Goal: Check status: Check status

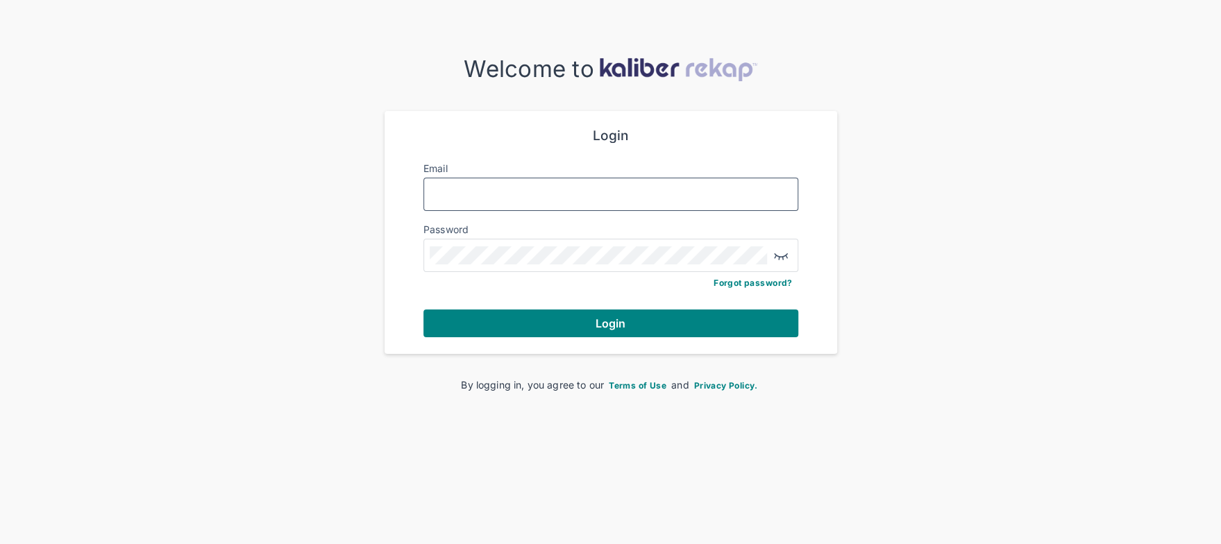
click at [536, 189] on input "Email" at bounding box center [611, 194] width 362 height 18
type input "*"
click at [546, 192] on input "Email" at bounding box center [611, 194] width 362 height 18
type input "**********"
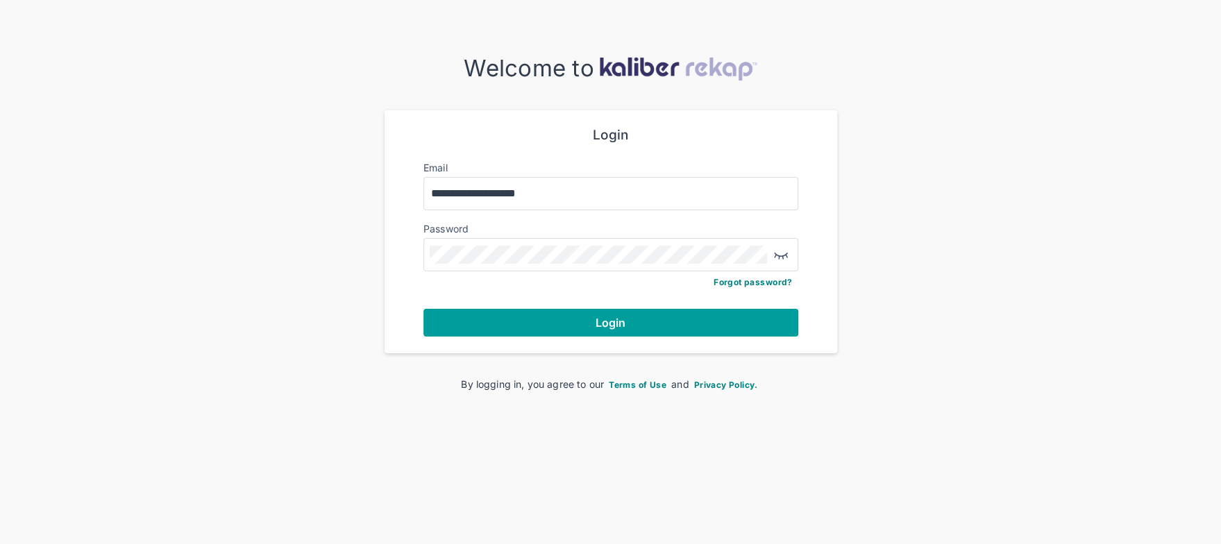
click at [617, 318] on span "Login" at bounding box center [611, 323] width 31 height 14
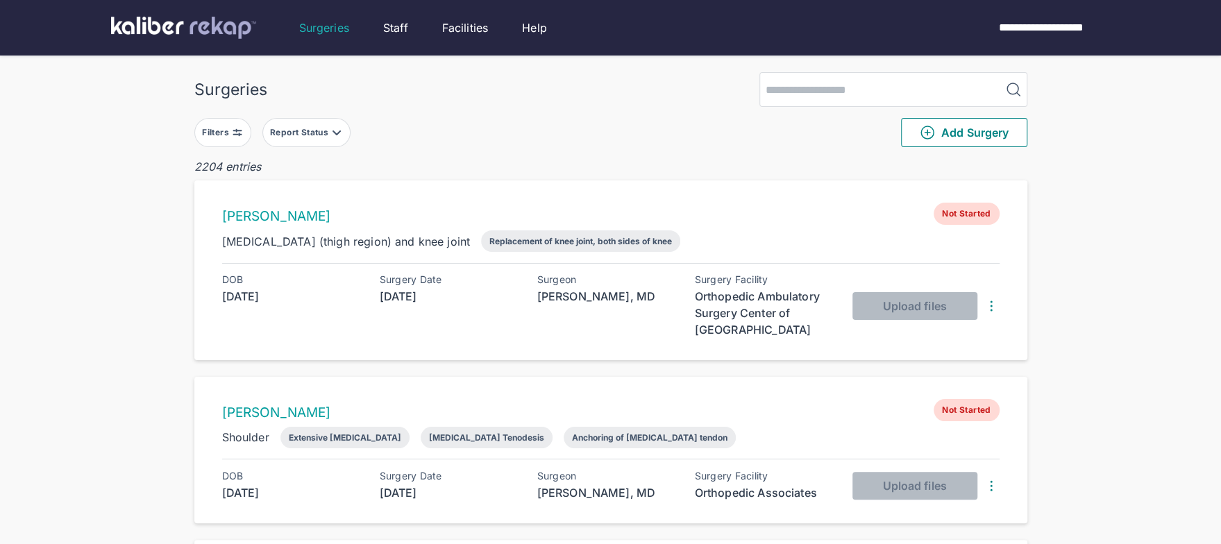
click at [240, 131] on img at bounding box center [237, 132] width 11 height 11
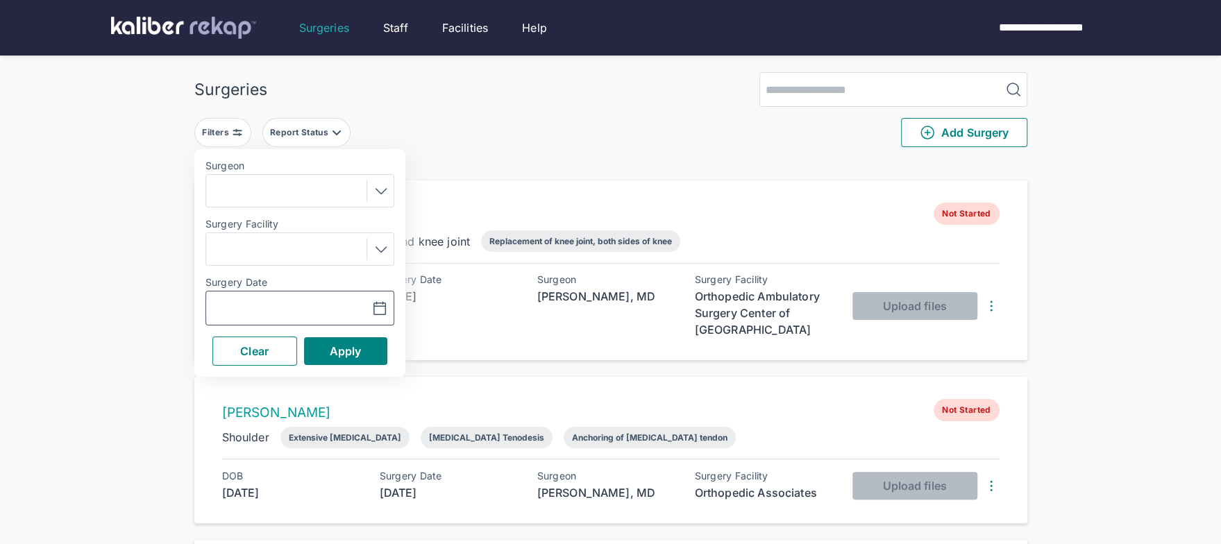
click at [372, 309] on icon "button" at bounding box center [379, 309] width 17 height 17
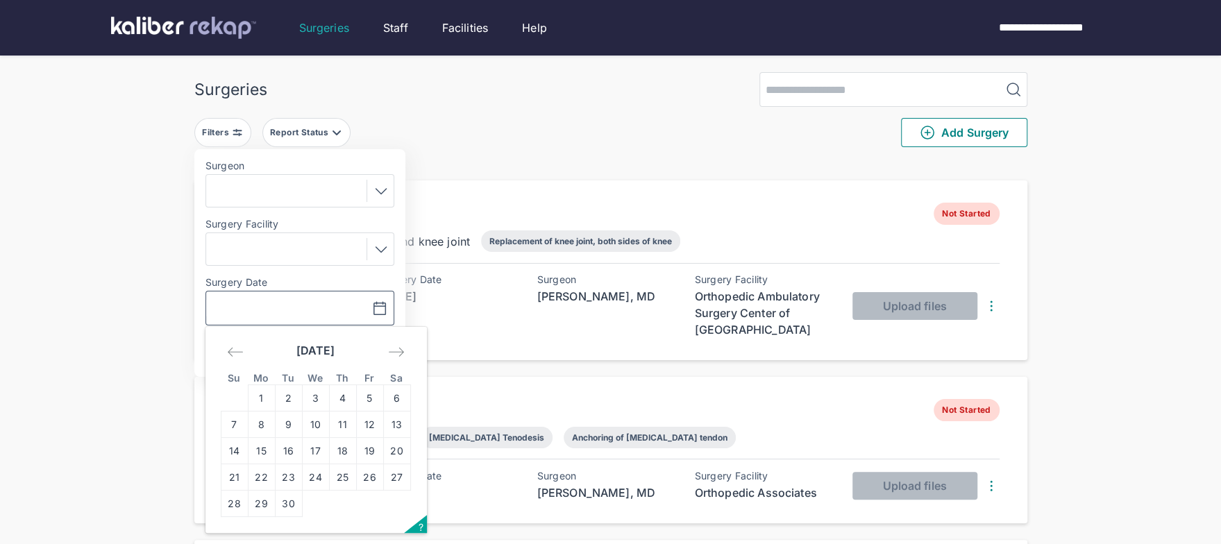
click at [239, 341] on div "Move backward to switch to the previous month." at bounding box center [235, 351] width 29 height 25
drag, startPoint x: 375, startPoint y: 509, endPoint x: 346, endPoint y: 380, distance: 131.7
click at [375, 509] on td "29" at bounding box center [369, 504] width 27 height 26
type input "**********"
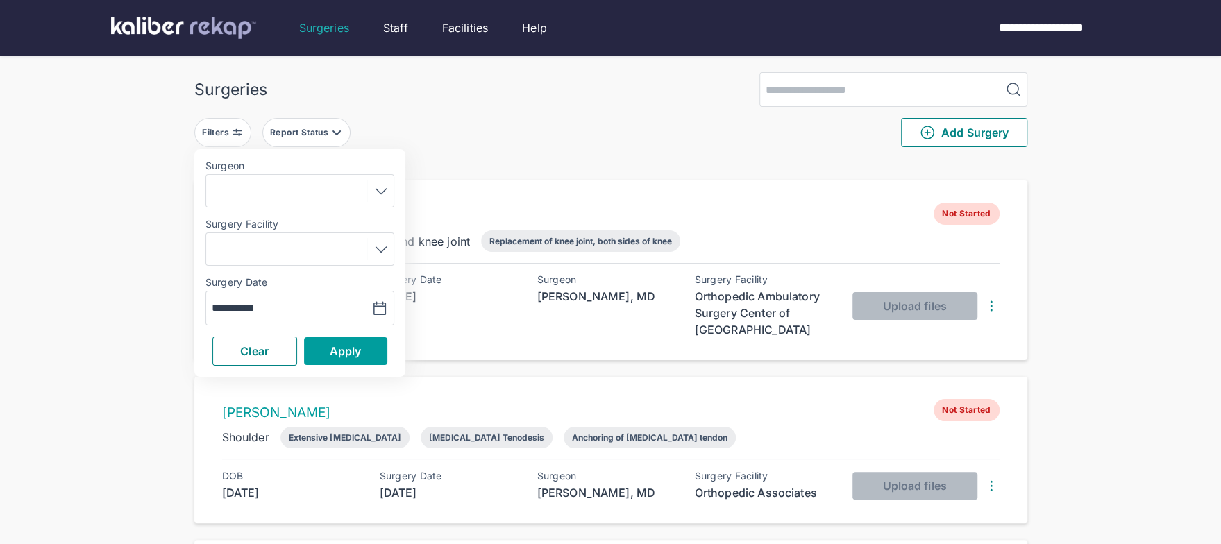
click at [345, 348] on span "Apply" at bounding box center [346, 351] width 32 height 14
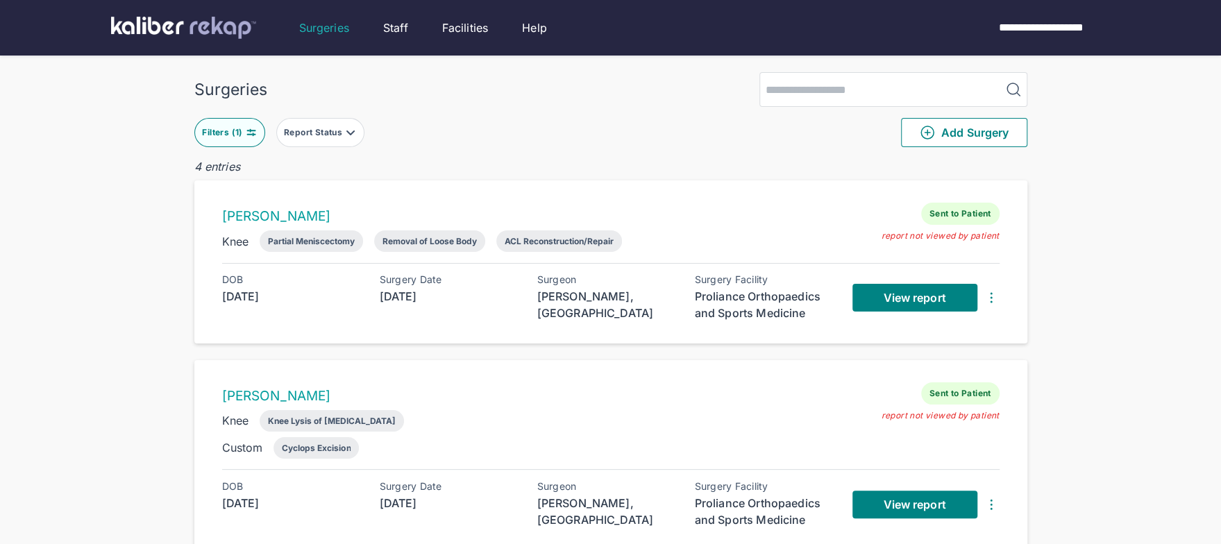
scroll to position [21, 0]
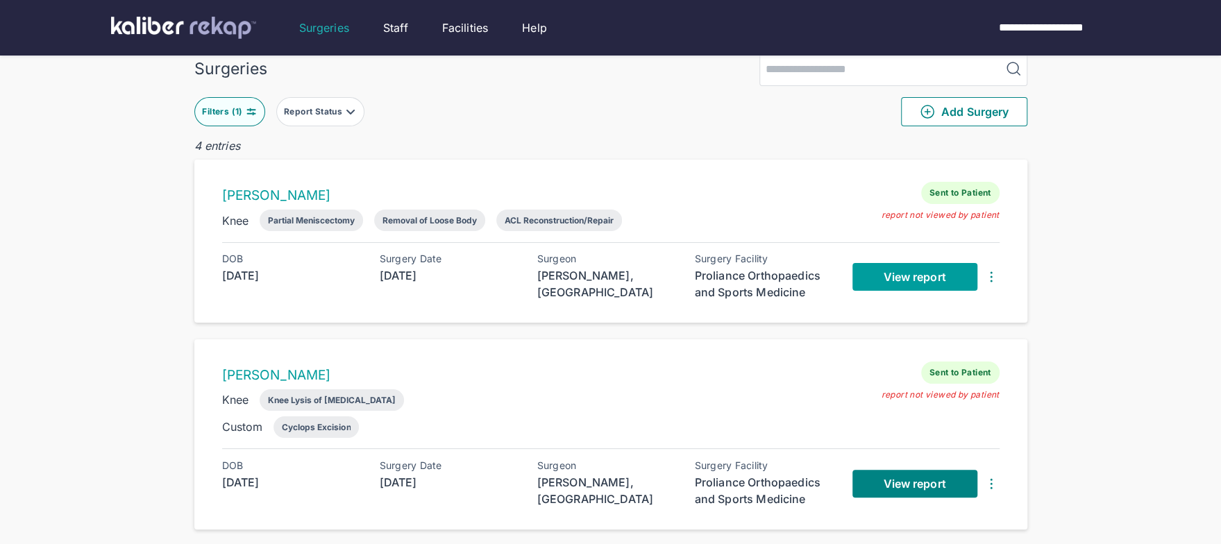
click at [904, 275] on span "View report" at bounding box center [914, 277] width 62 height 14
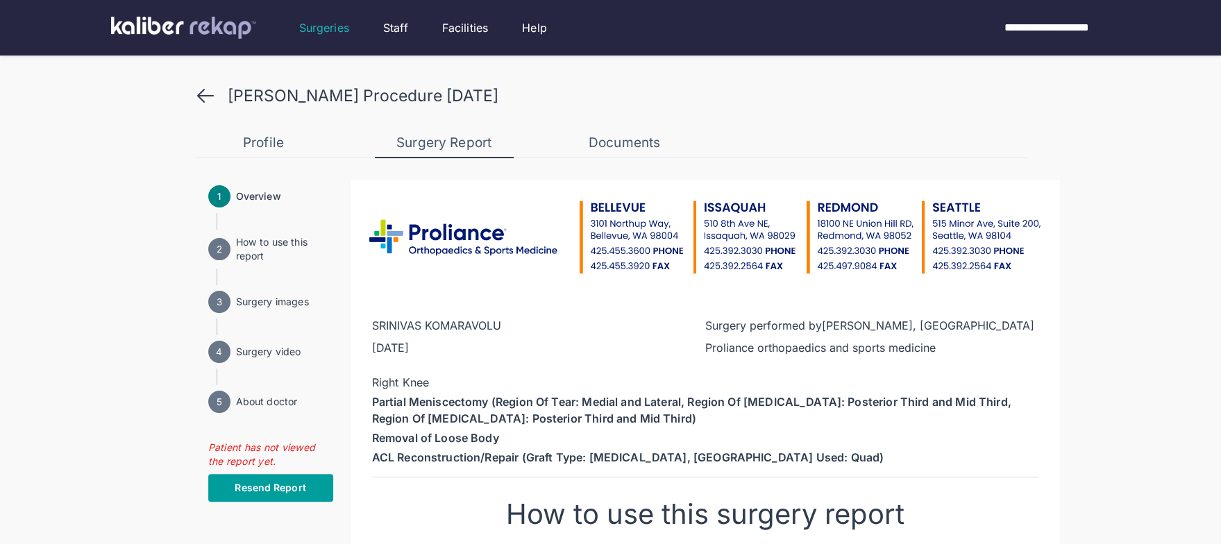
click at [240, 491] on span "Resend Report" at bounding box center [270, 488] width 71 height 14
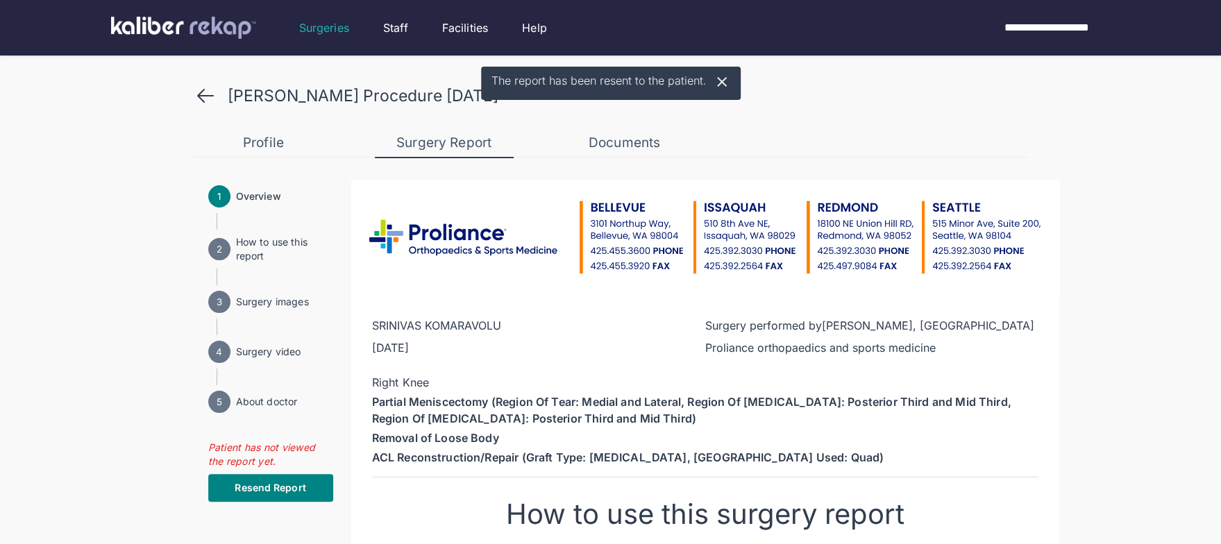
click at [196, 94] on icon at bounding box center [205, 96] width 22 height 22
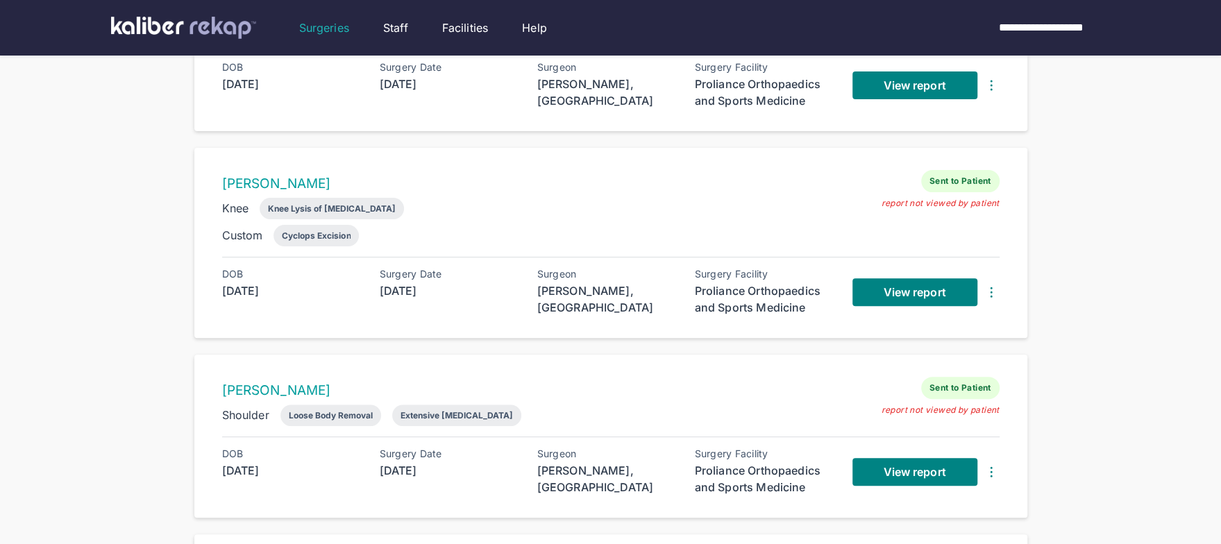
scroll to position [215, 0]
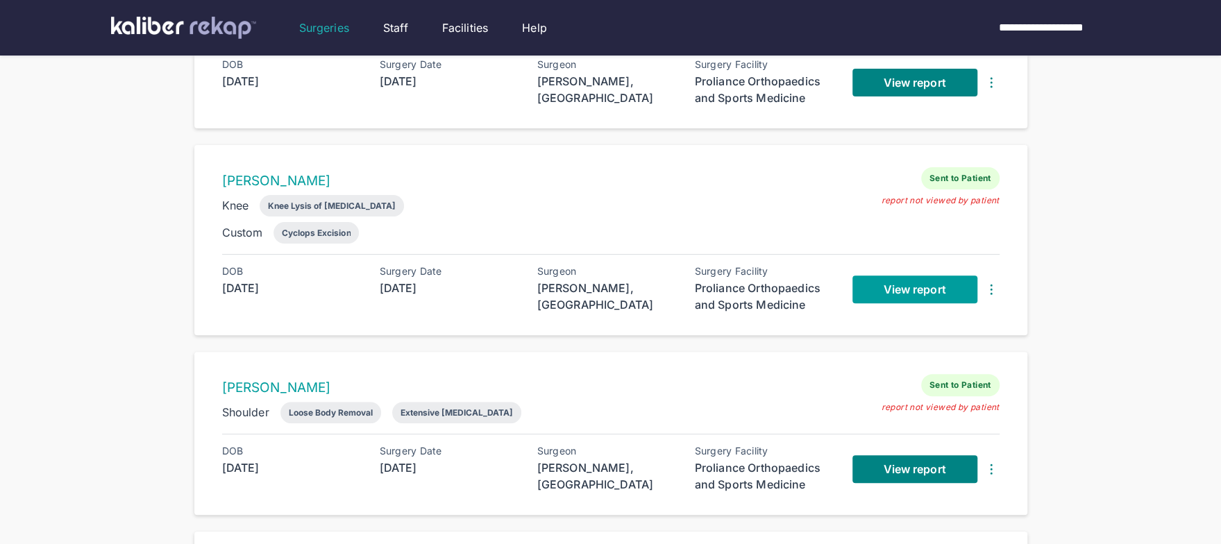
click at [888, 288] on span "View report" at bounding box center [914, 290] width 62 height 14
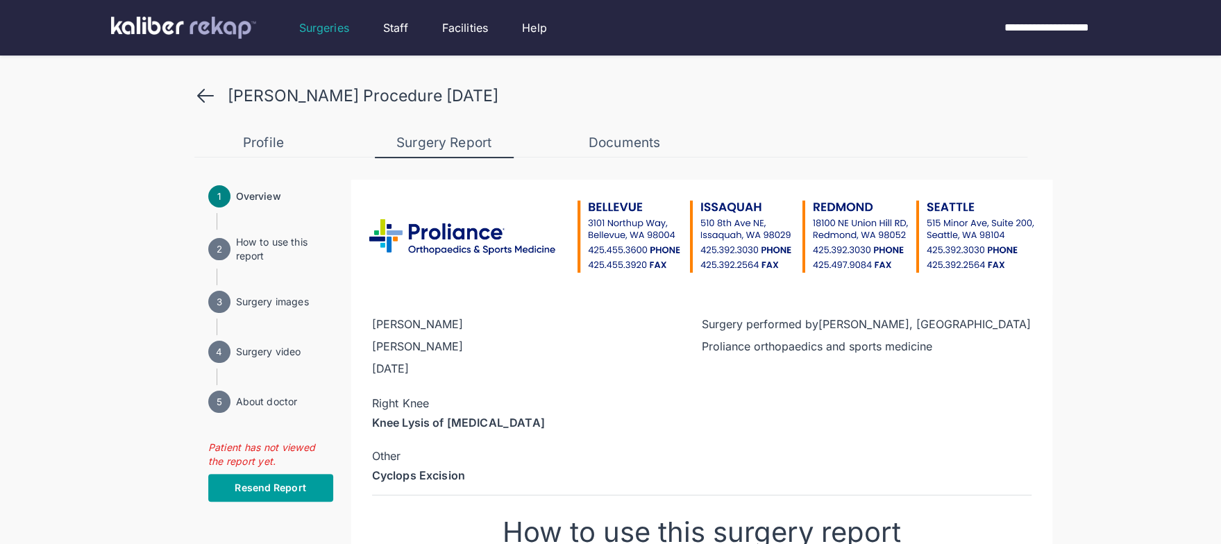
click at [299, 494] on span "Resend Report" at bounding box center [270, 488] width 71 height 14
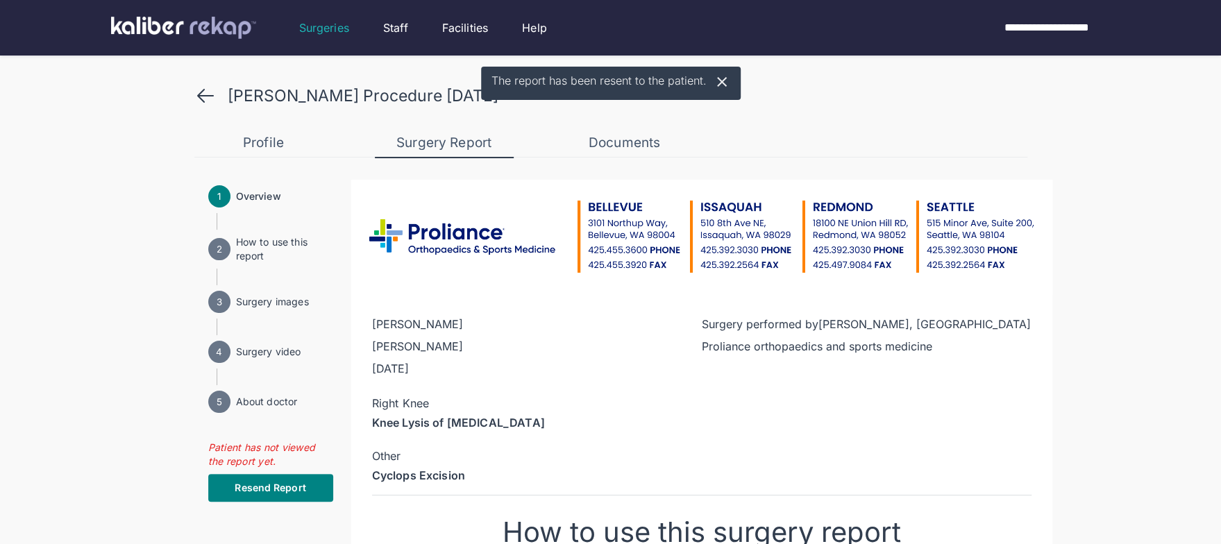
click at [199, 90] on icon at bounding box center [205, 96] width 22 height 22
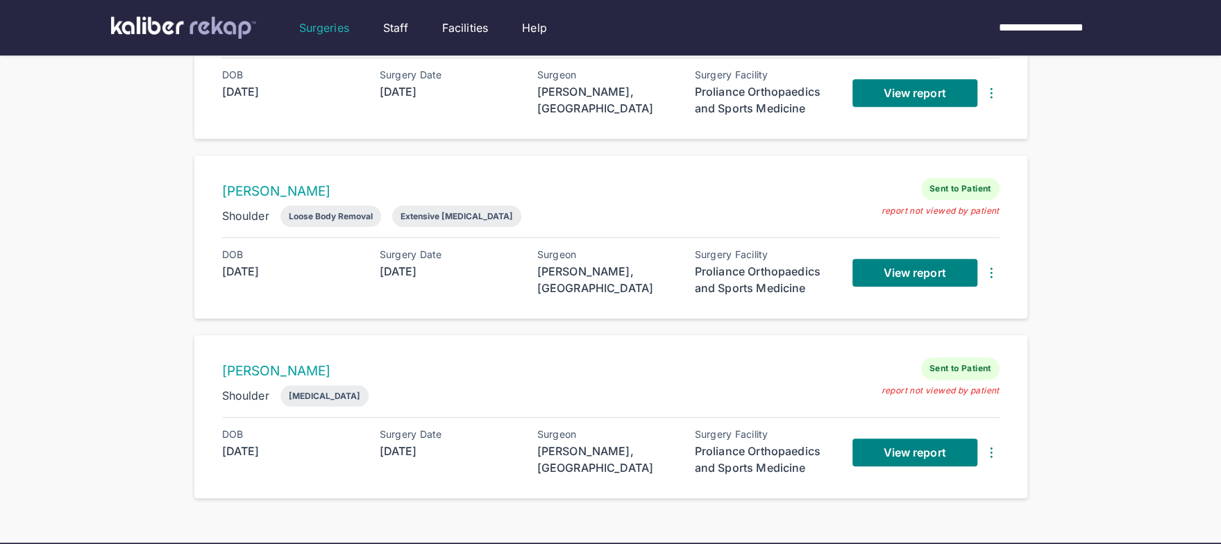
scroll to position [394, 0]
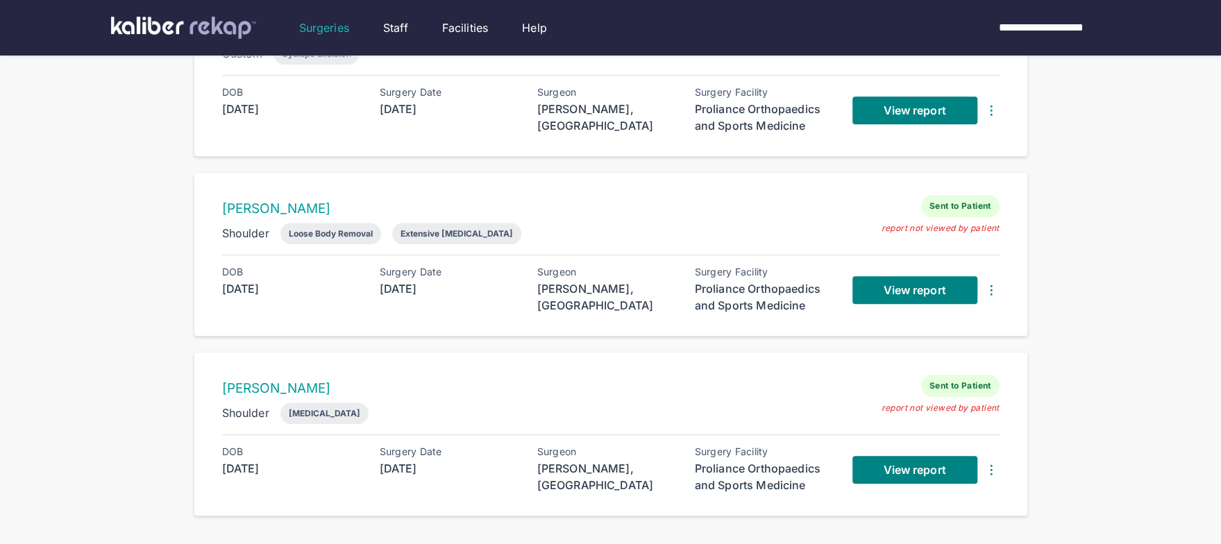
click at [896, 301] on div "View report" at bounding box center [926, 290] width 147 height 47
click at [896, 283] on span "View report" at bounding box center [914, 290] width 62 height 14
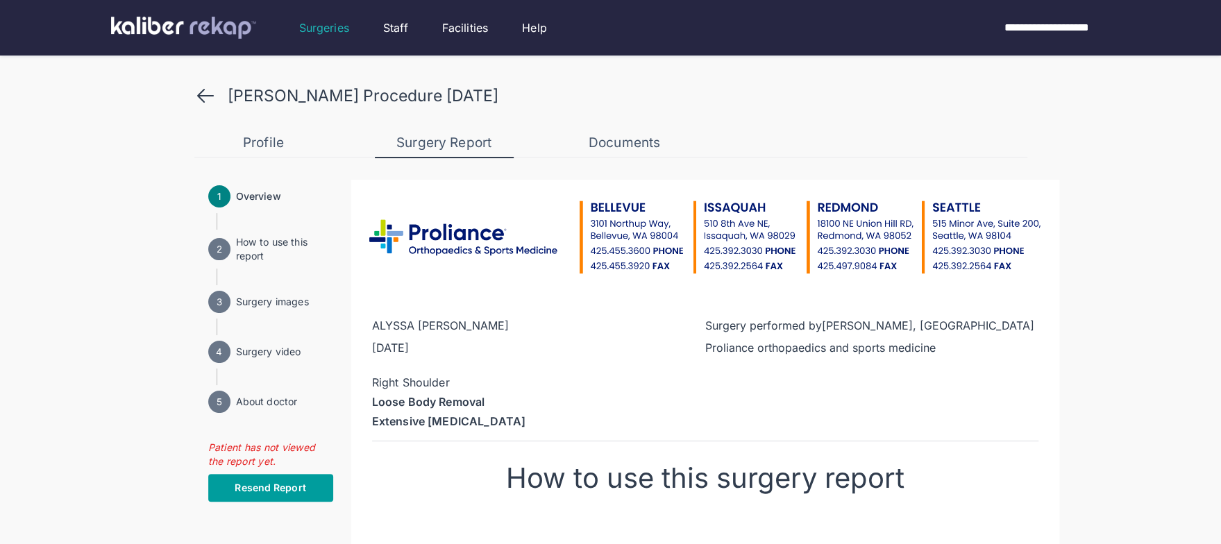
click at [232, 492] on button "Resend Report" at bounding box center [270, 488] width 125 height 28
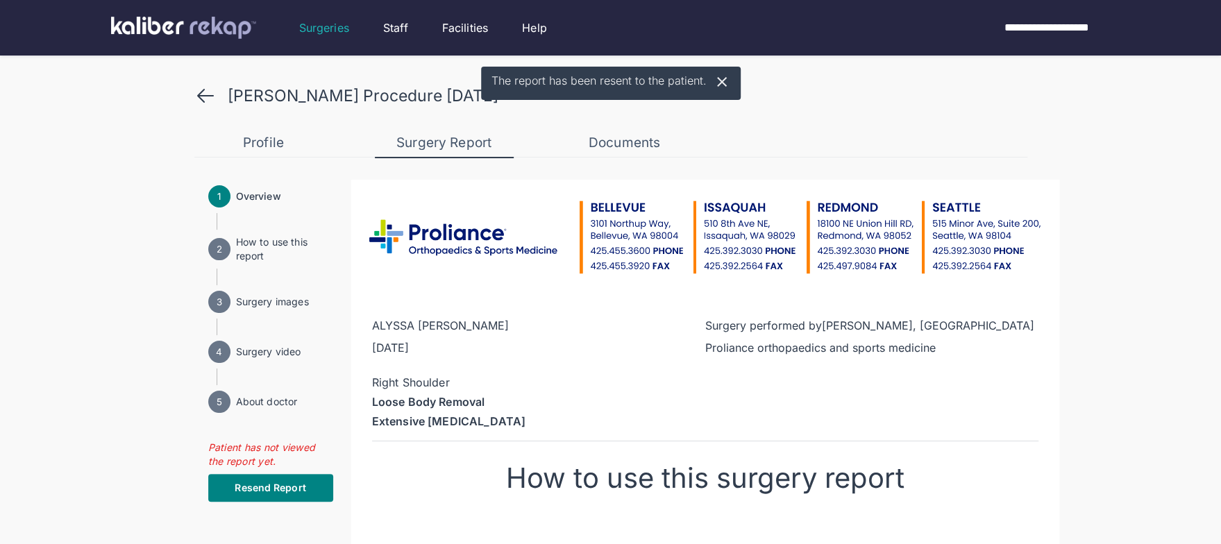
click at [203, 90] on icon at bounding box center [205, 96] width 15 height 12
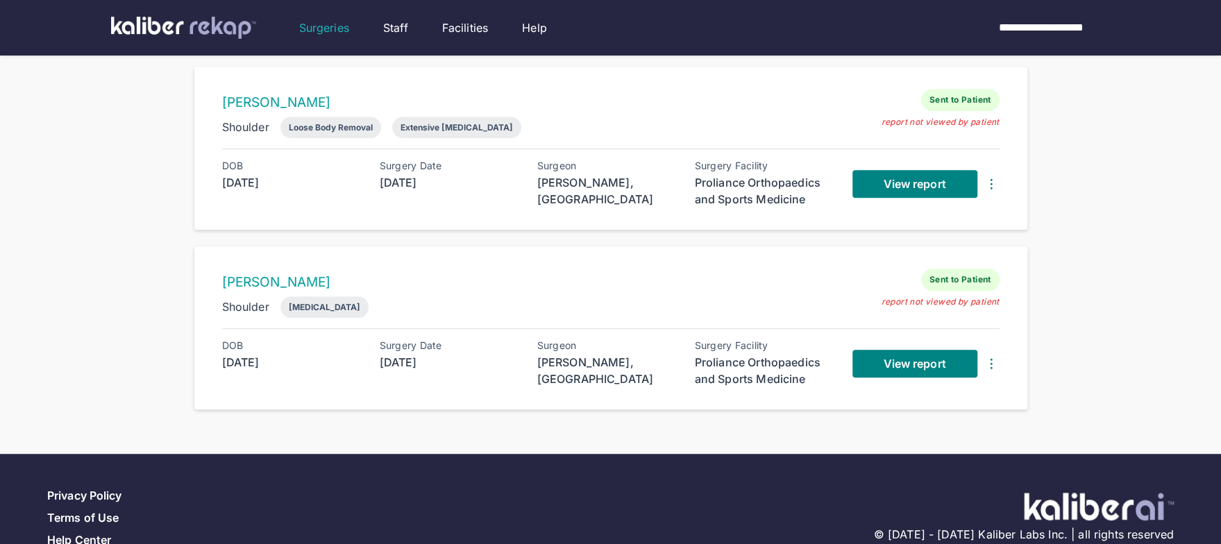
scroll to position [532, 0]
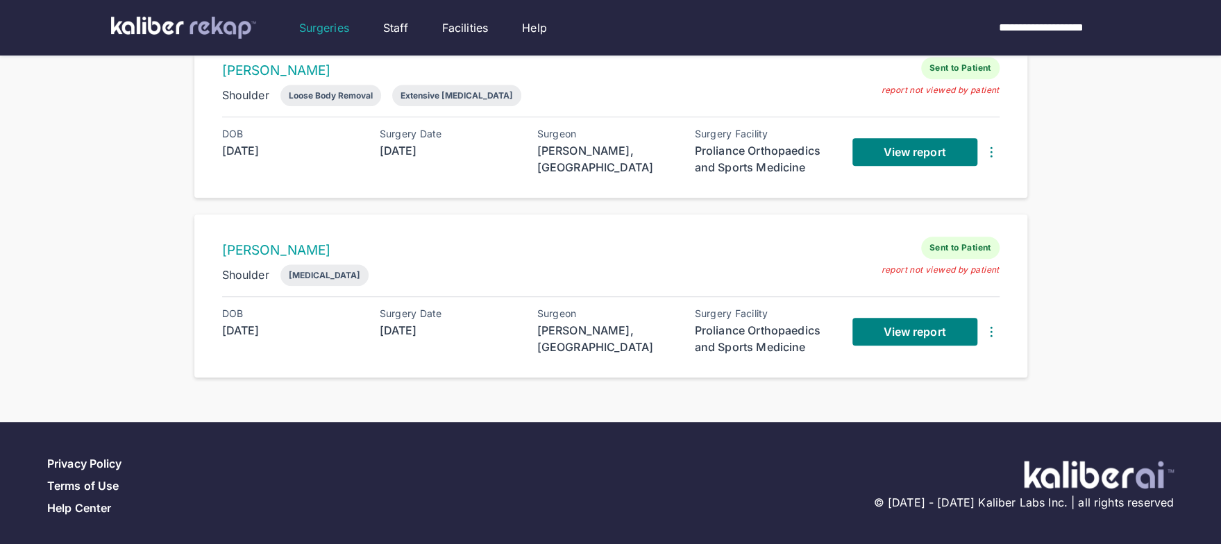
click at [948, 308] on div "View report" at bounding box center [926, 331] width 147 height 47
click at [932, 325] on span "View report" at bounding box center [914, 332] width 62 height 14
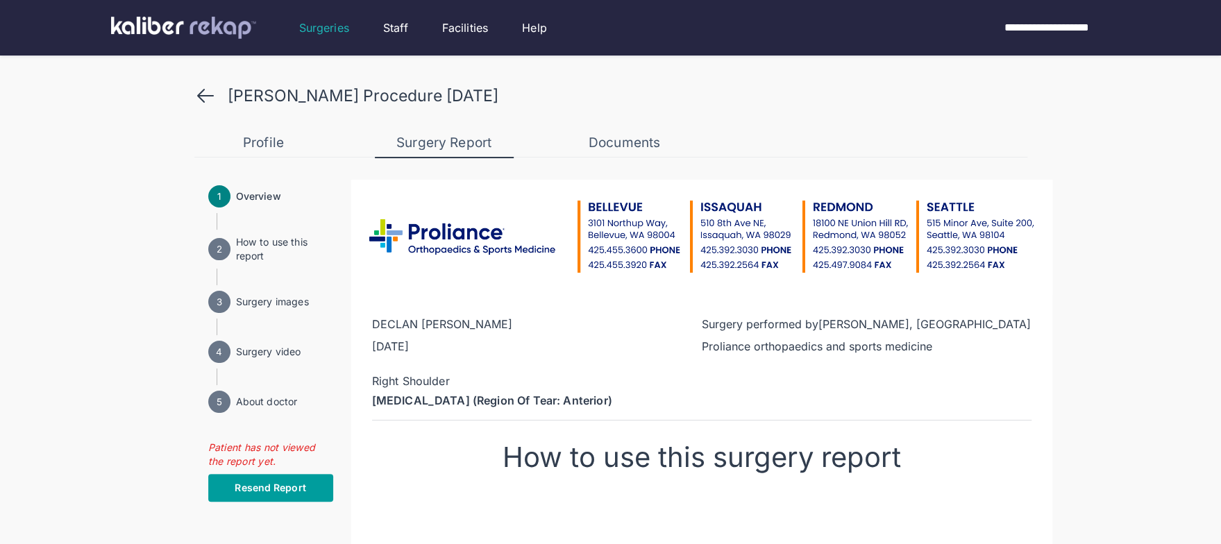
click at [269, 494] on span "Resend Report" at bounding box center [270, 488] width 71 height 14
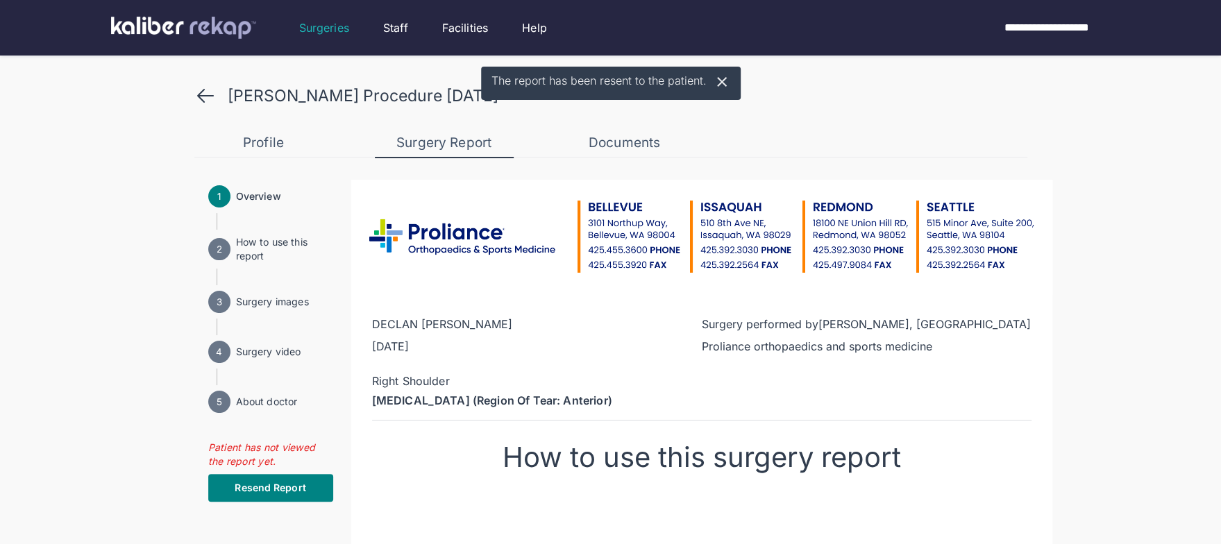
click at [199, 90] on icon at bounding box center [205, 96] width 22 height 22
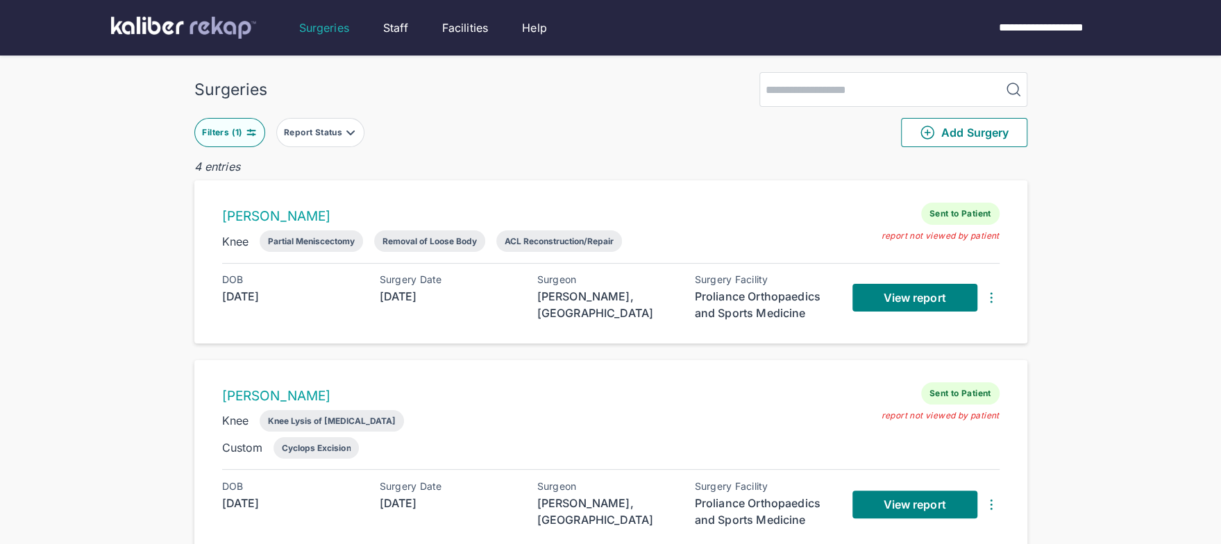
click at [242, 130] on div "Filters ( 1 )" at bounding box center [223, 132] width 43 height 11
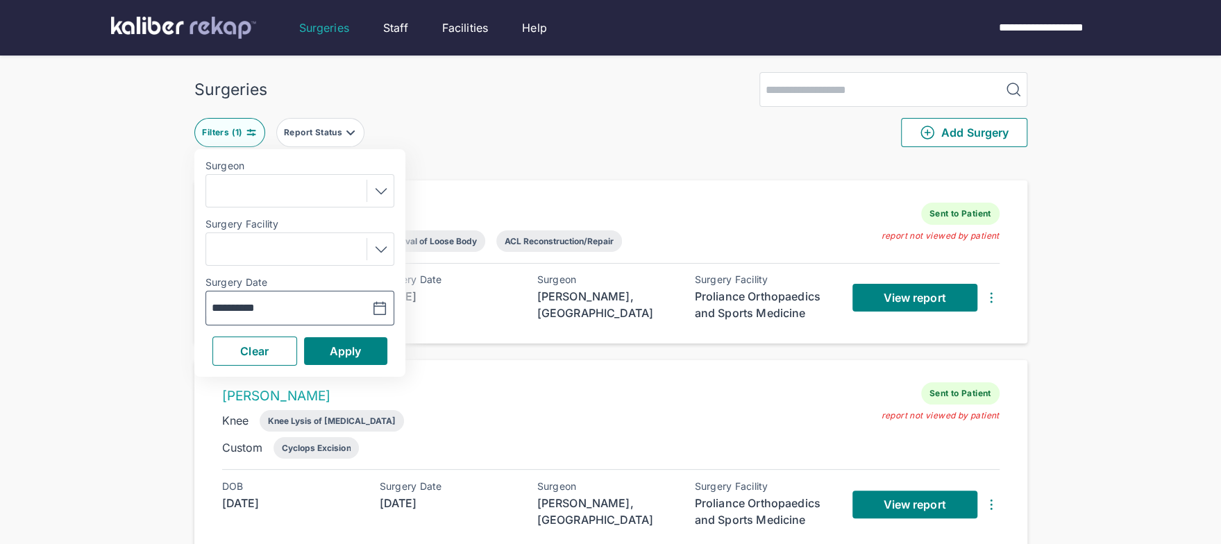
click at [378, 301] on icon "button" at bounding box center [379, 309] width 17 height 17
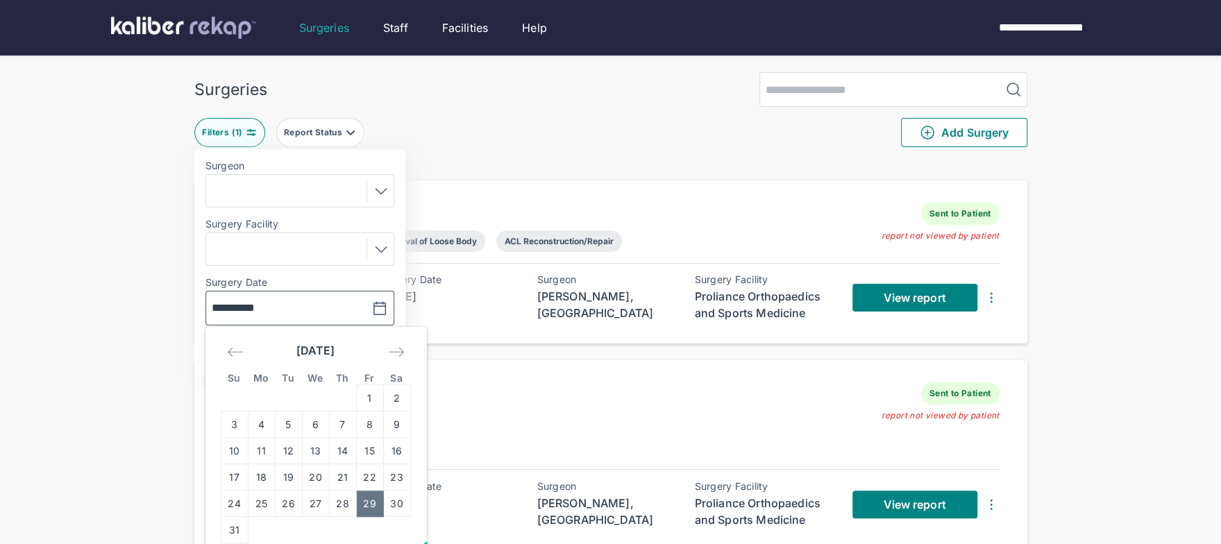
drag, startPoint x: 344, startPoint y: 508, endPoint x: 360, endPoint y: 351, distance: 157.7
click at [344, 508] on td "28" at bounding box center [342, 504] width 27 height 26
type input "**********"
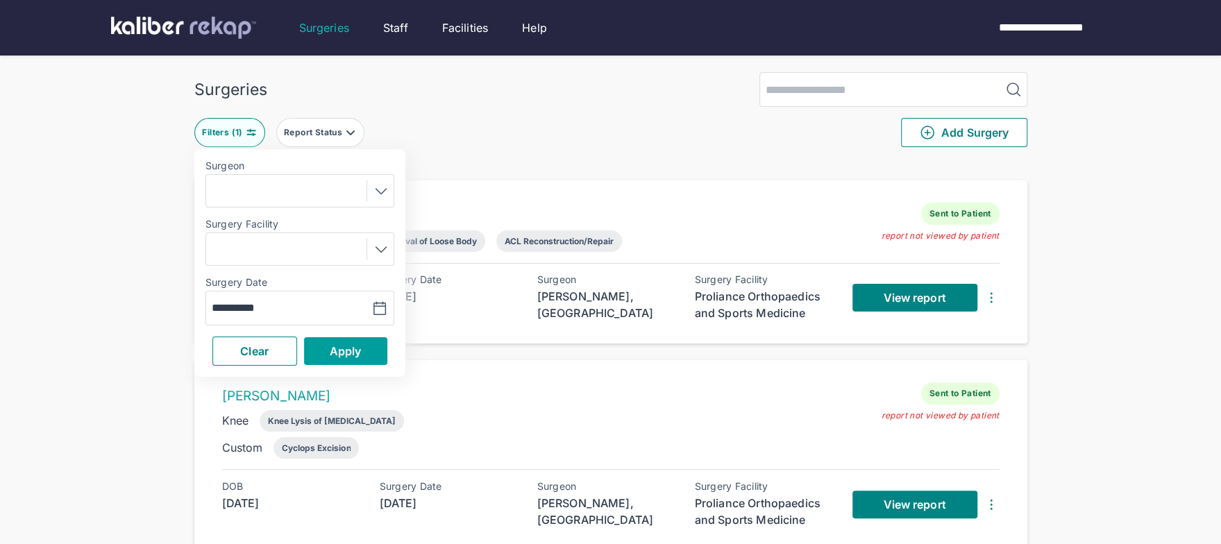
click at [358, 345] on span "Apply" at bounding box center [346, 351] width 32 height 14
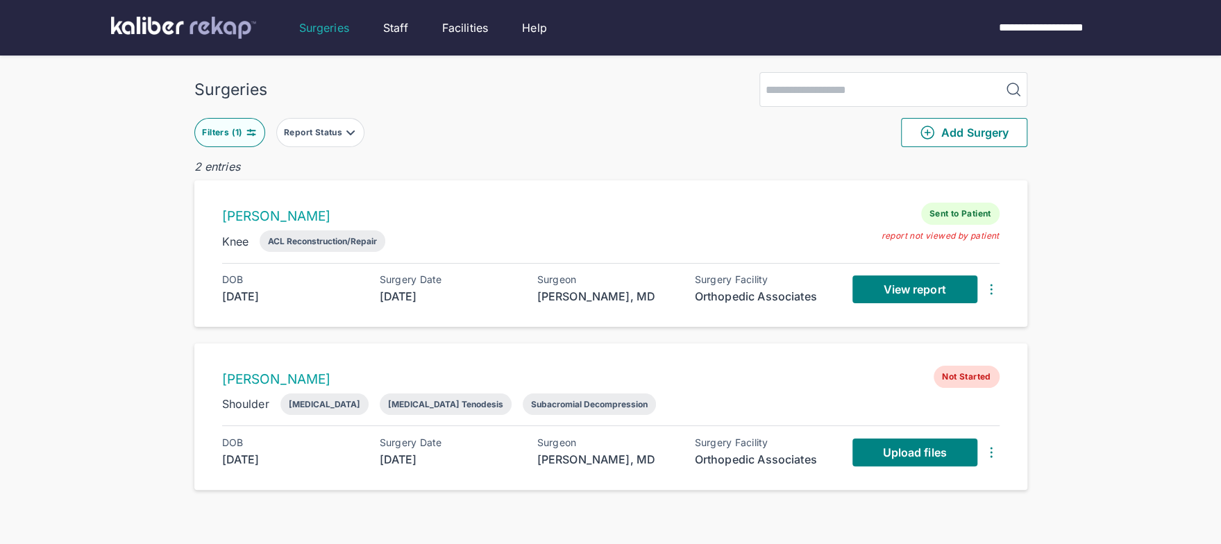
click at [229, 131] on div "Filters ( 1 )" at bounding box center [223, 132] width 43 height 11
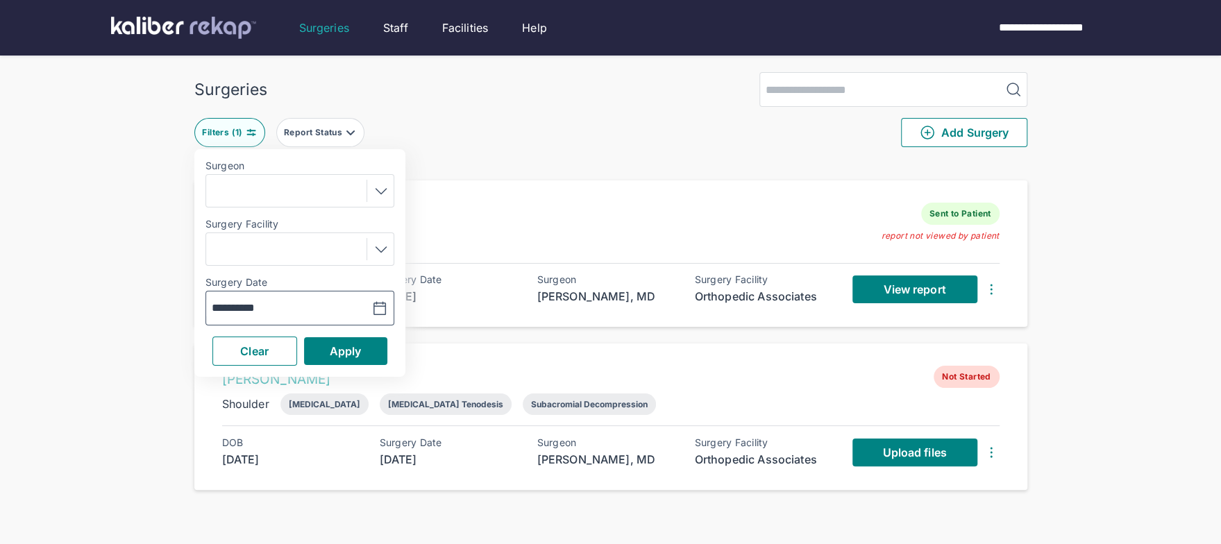
click at [377, 305] on icon "button" at bounding box center [380, 308] width 12 height 12
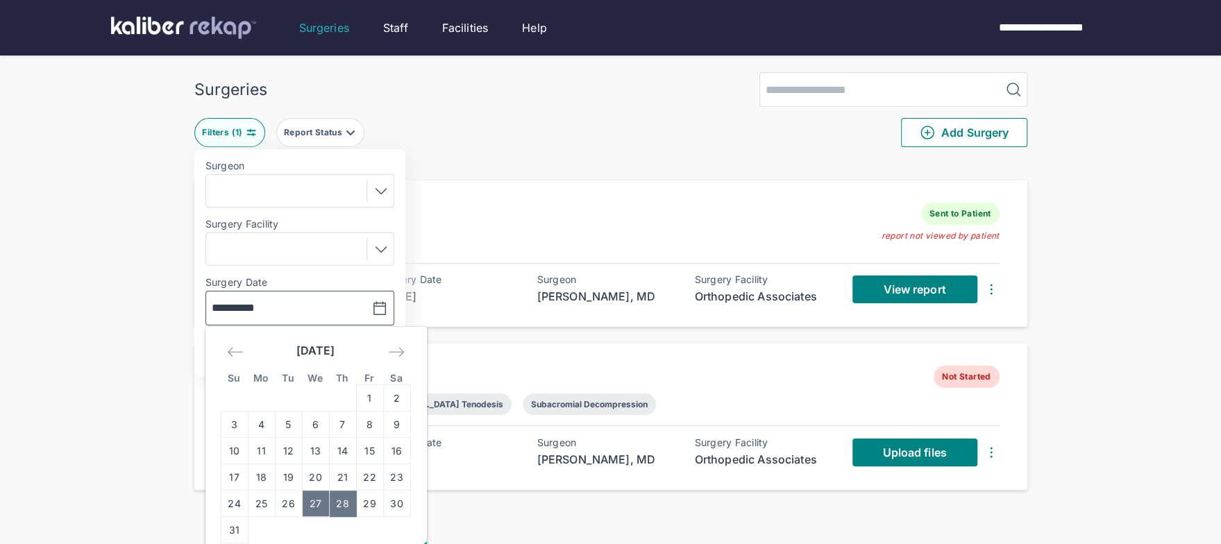
click at [312, 511] on td "27" at bounding box center [315, 504] width 27 height 26
type input "**********"
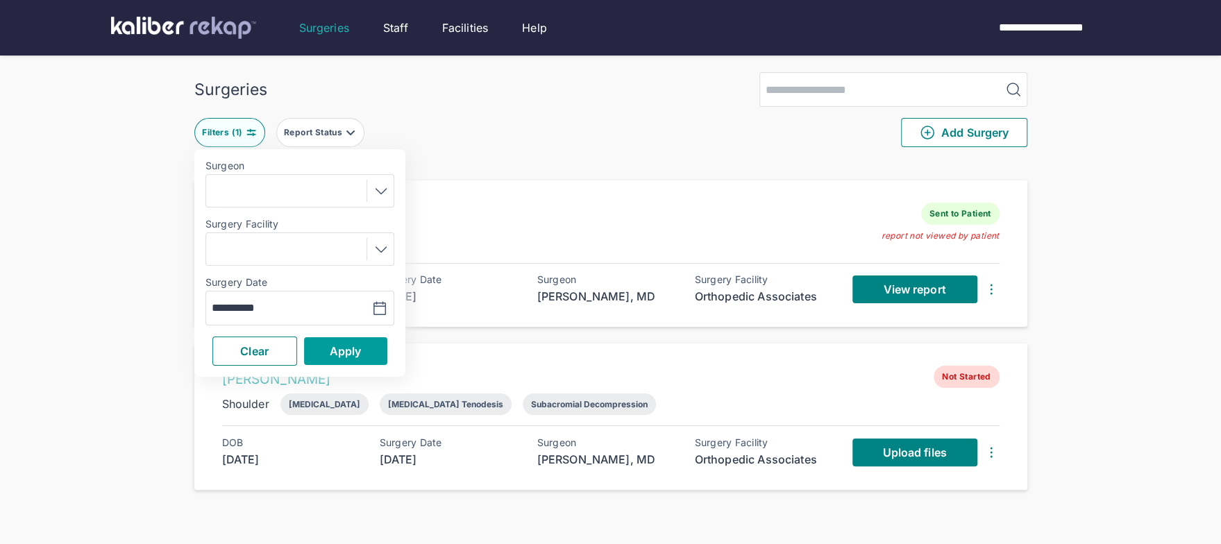
click at [352, 344] on span "Apply" at bounding box center [346, 351] width 32 height 14
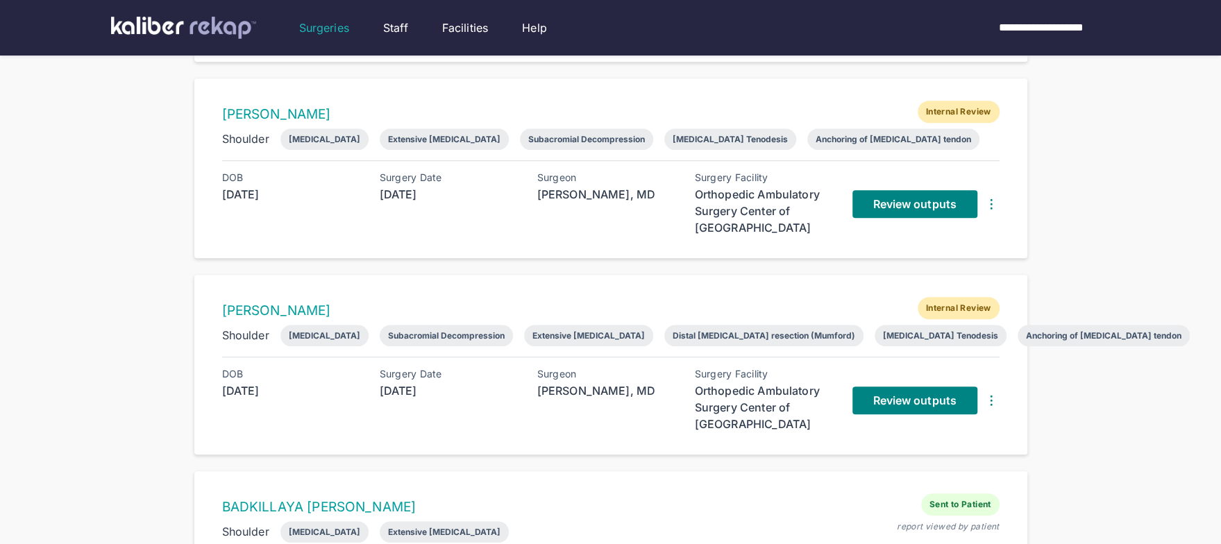
scroll to position [467, 0]
